Goal: Transaction & Acquisition: Purchase product/service

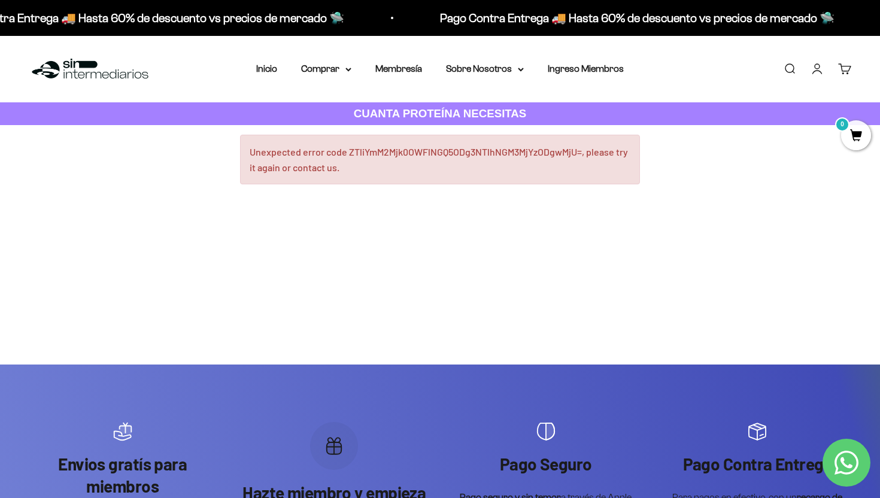
click at [102, 69] on img at bounding box center [90, 69] width 123 height 26
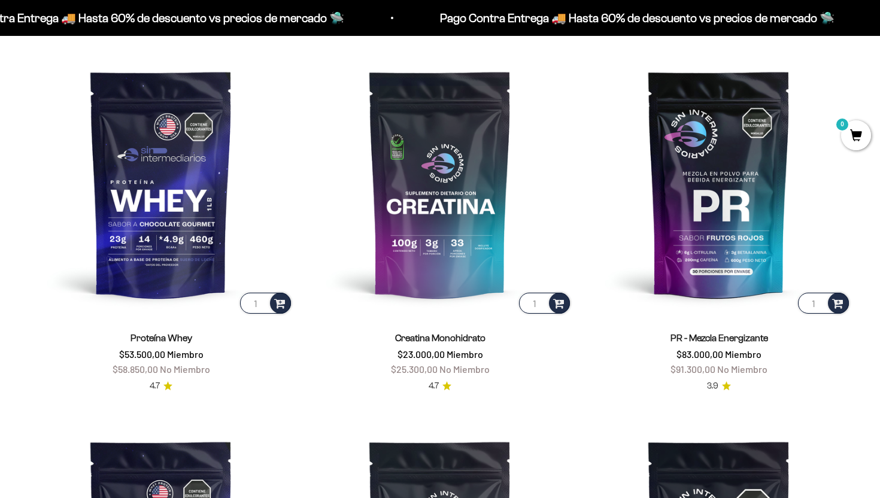
scroll to position [502, 0]
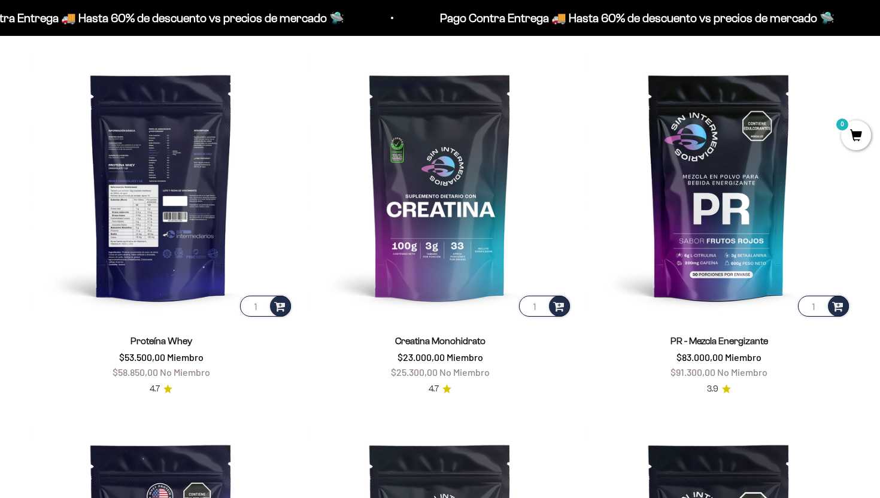
click at [181, 248] on img at bounding box center [161, 186] width 265 height 265
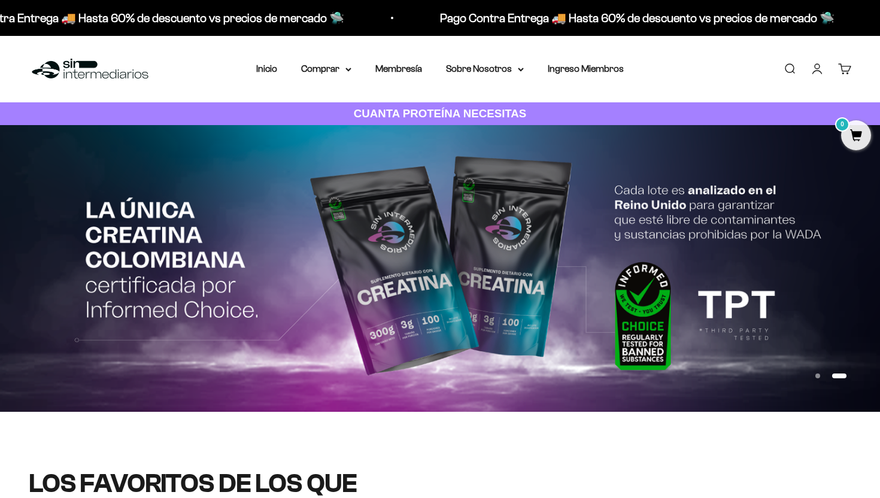
scroll to position [0, 0]
click at [92, 60] on img at bounding box center [90, 69] width 123 height 26
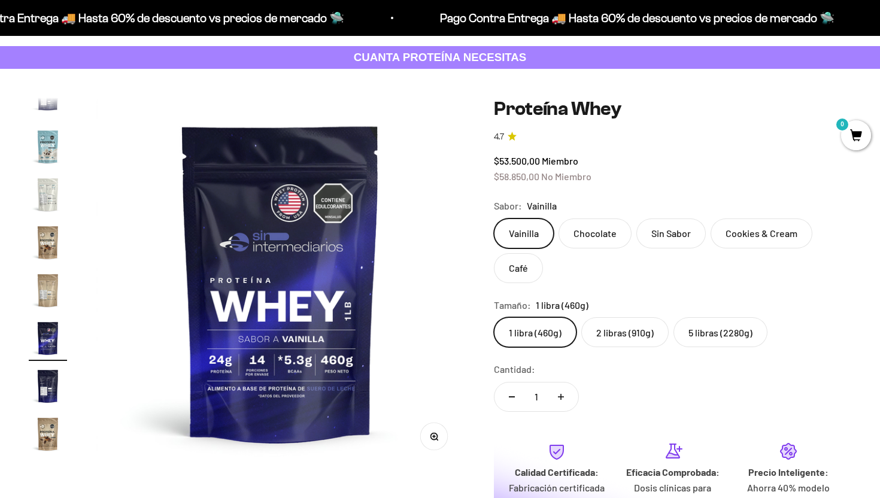
scroll to position [58, 0]
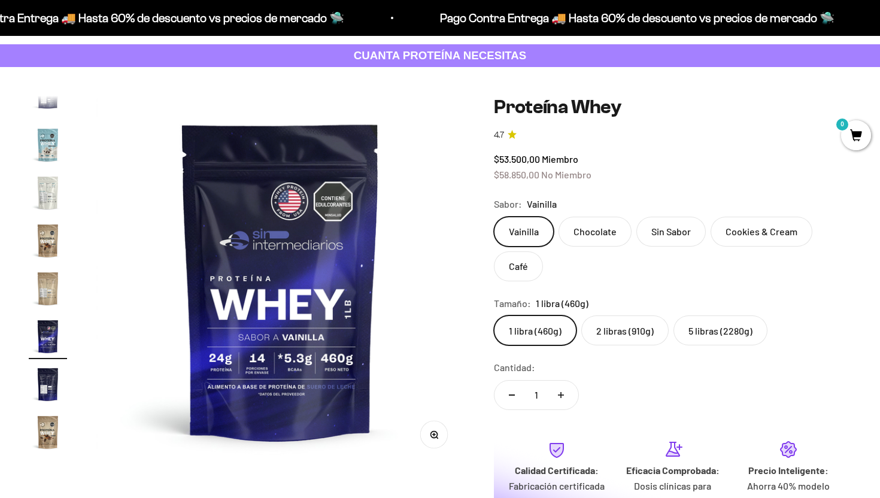
click at [719, 333] on label "5 libras (2280g)" at bounding box center [720, 330] width 94 height 30
click at [494, 315] on input "5 libras (2280g)" at bounding box center [493, 315] width 1 height 1
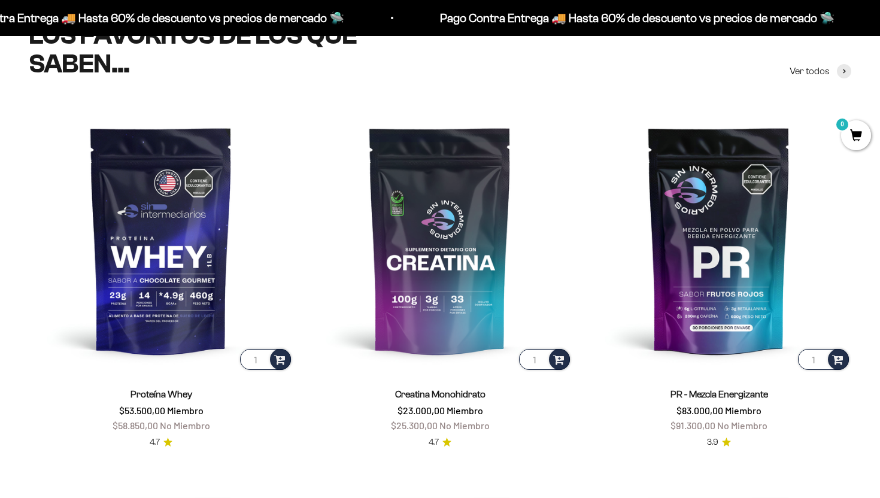
scroll to position [481, 0]
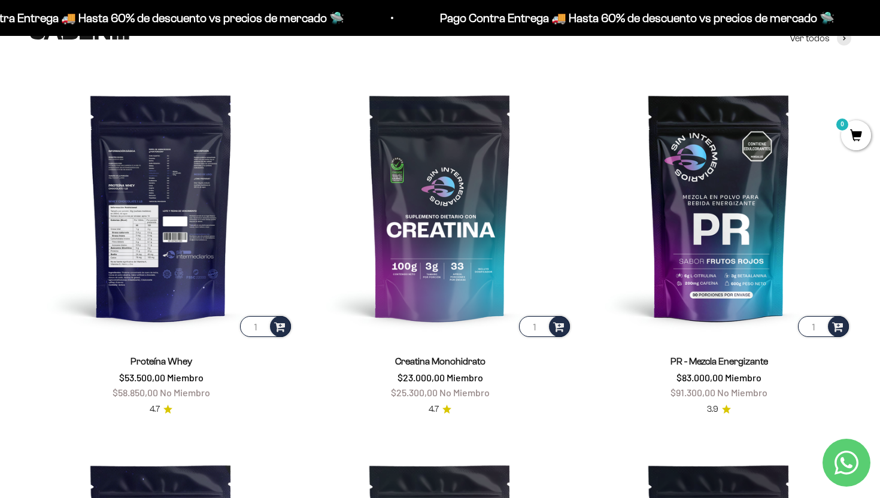
click at [190, 219] on img at bounding box center [161, 207] width 265 height 265
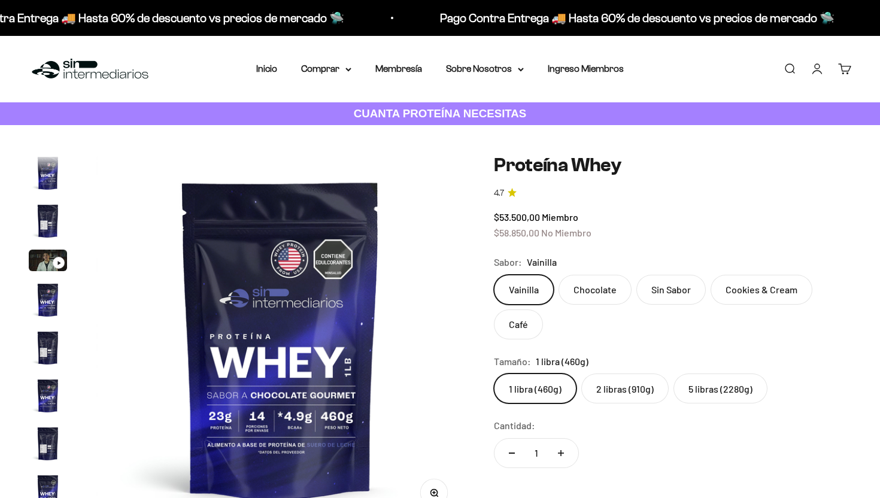
scroll to position [576, 0]
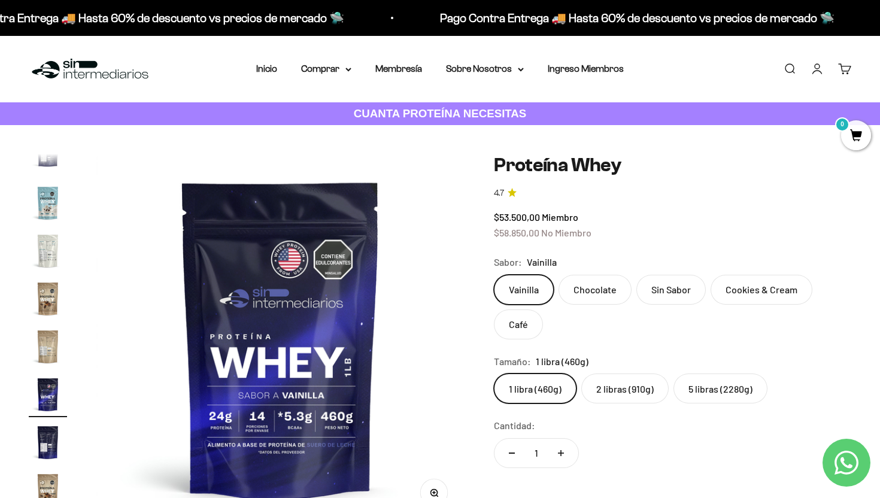
click at [703, 383] on label "5 libras (2280g)" at bounding box center [720, 389] width 94 height 30
click at [494, 374] on input "5 libras (2280g)" at bounding box center [493, 373] width 1 height 1
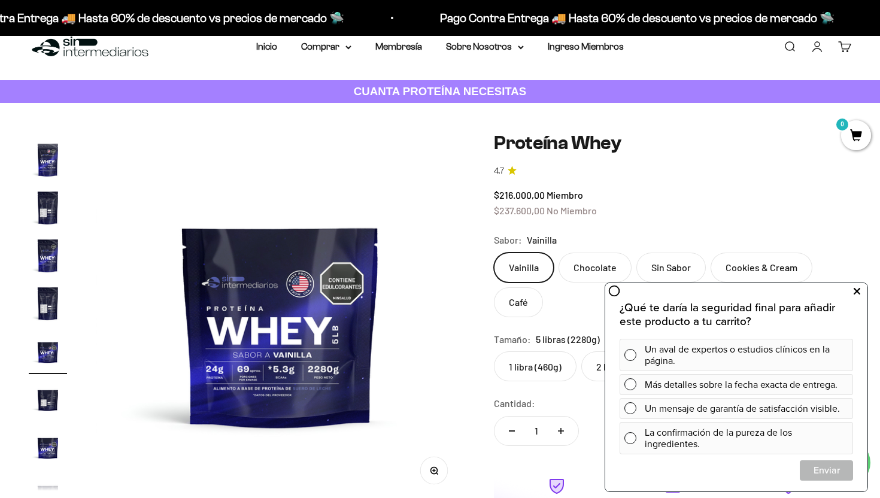
click at [854, 294] on icon at bounding box center [857, 292] width 7 height 16
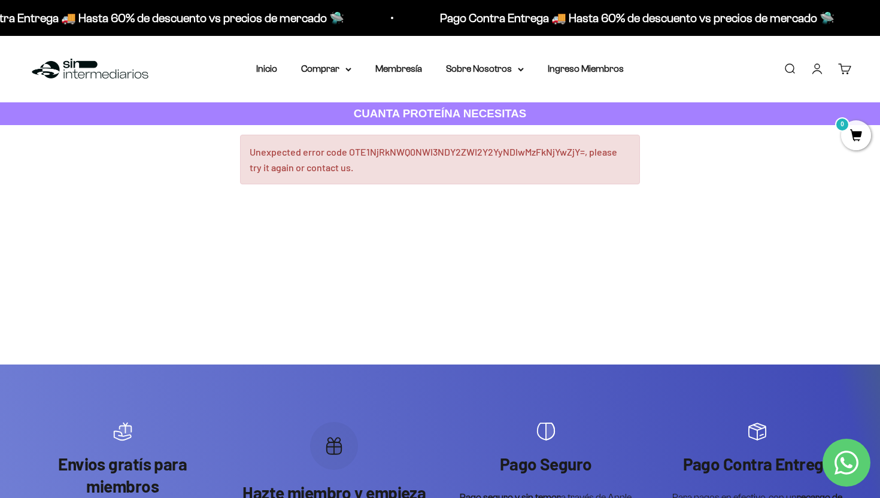
click at [104, 63] on img at bounding box center [90, 69] width 123 height 26
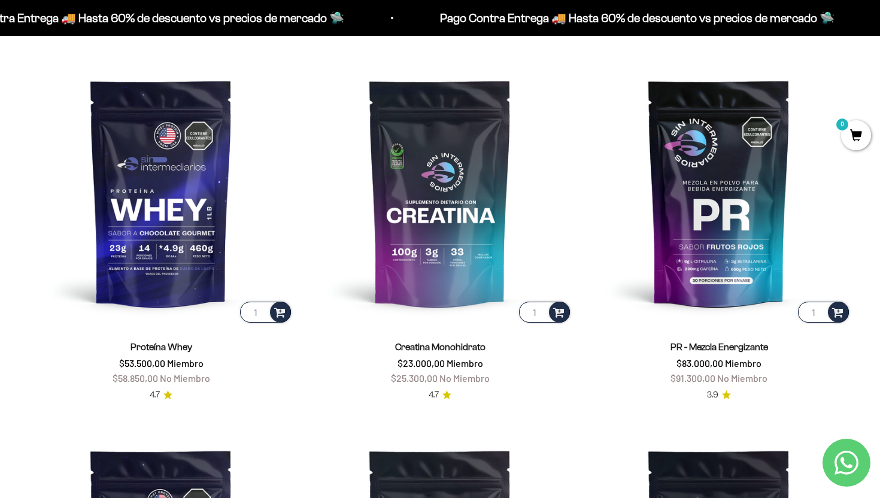
scroll to position [496, 0]
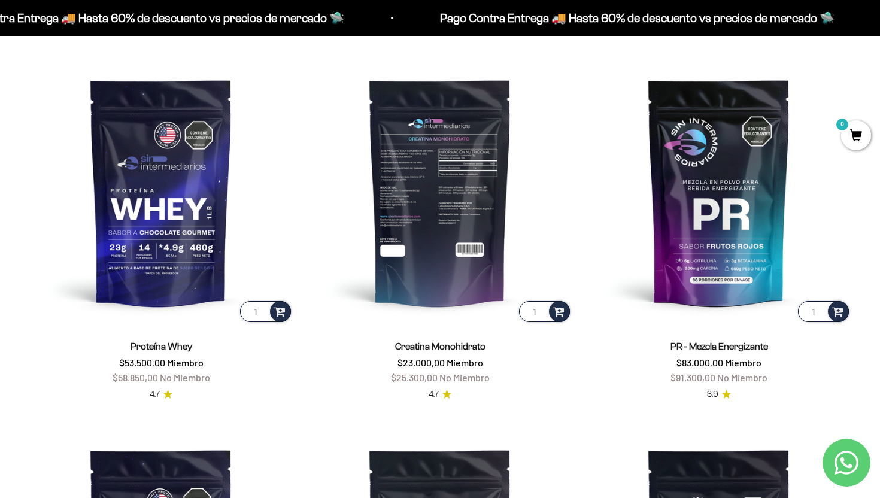
click at [464, 258] on img at bounding box center [440, 192] width 265 height 265
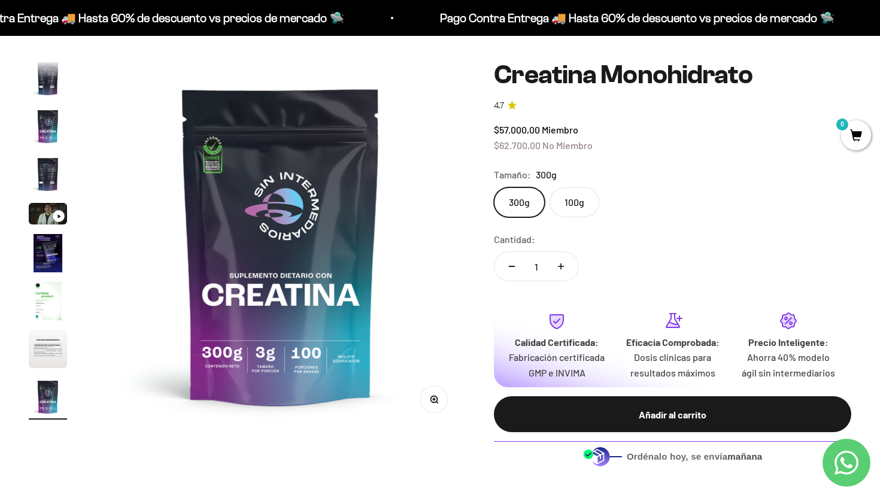
scroll to position [87, 0]
